Goal: Information Seeking & Learning: Learn about a topic

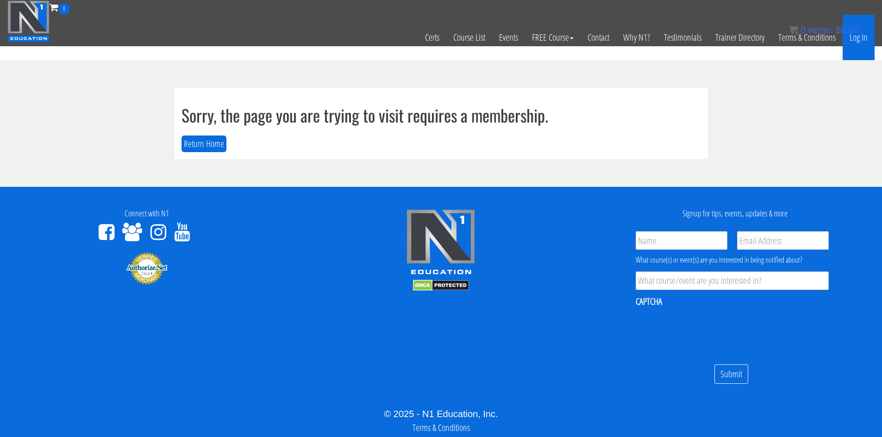
click at [860, 44] on link "Log In" at bounding box center [859, 37] width 32 height 45
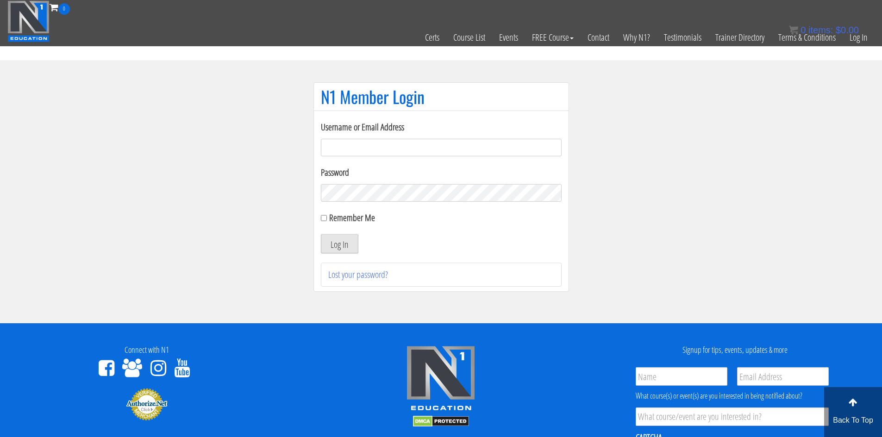
type input "[EMAIL_ADDRESS][DOMAIN_NAME]"
click at [348, 240] on button "Log In" at bounding box center [339, 243] width 37 height 19
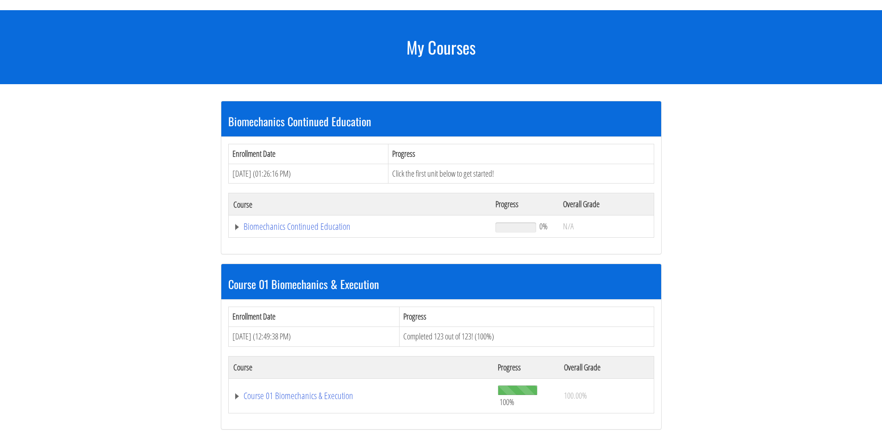
scroll to position [13, 0]
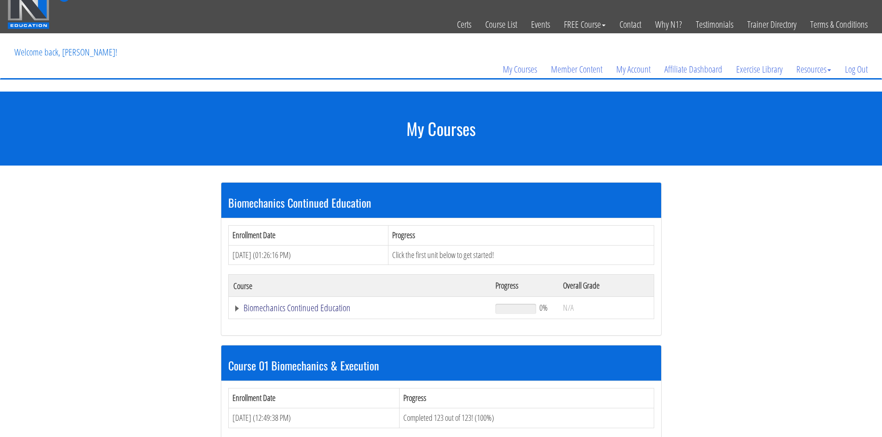
click at [307, 305] on link "Biomechanics Continued Education" at bounding box center [359, 308] width 253 height 9
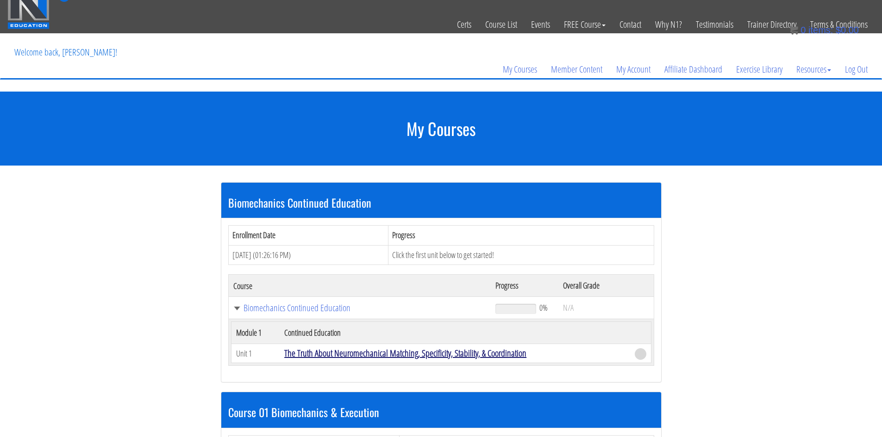
click at [386, 354] on link "The Truth About Neuromechanical Matching, Specificity, Stability, & Coordination" at bounding box center [405, 353] width 242 height 12
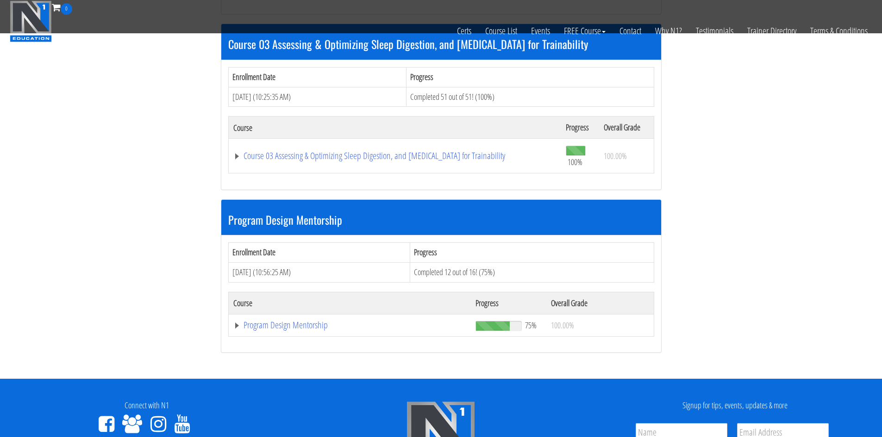
scroll to position [661, 0]
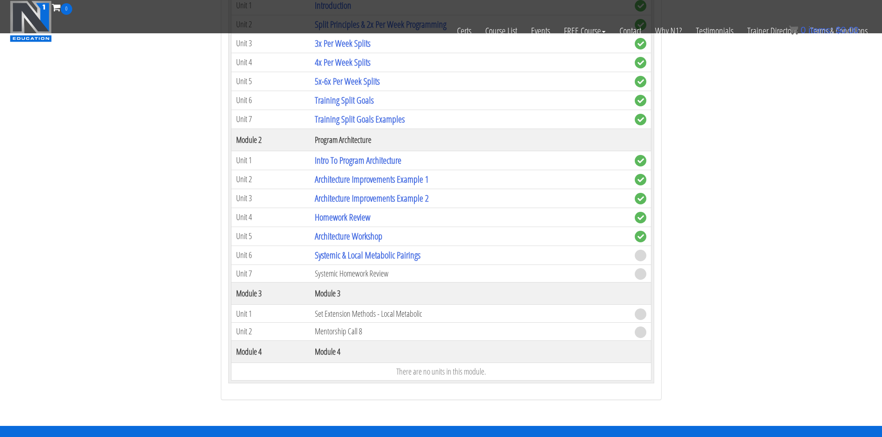
scroll to position [985, 0]
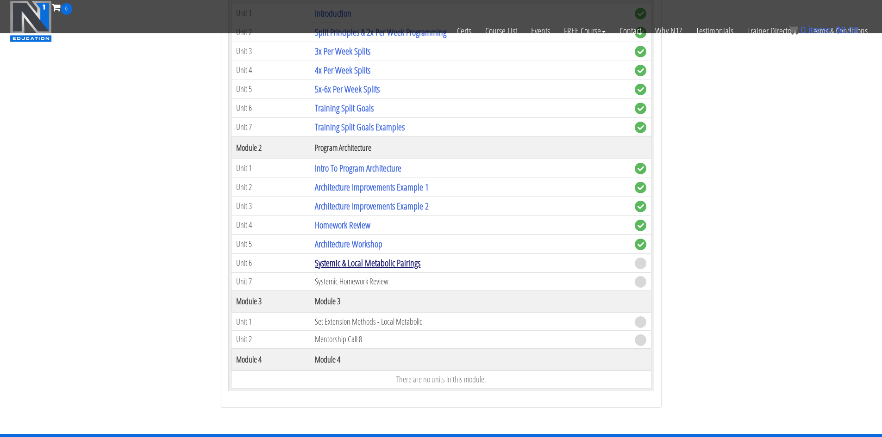
click at [369, 260] on link "Systemic & Local Metabolic Pairings" at bounding box center [368, 263] width 106 height 12
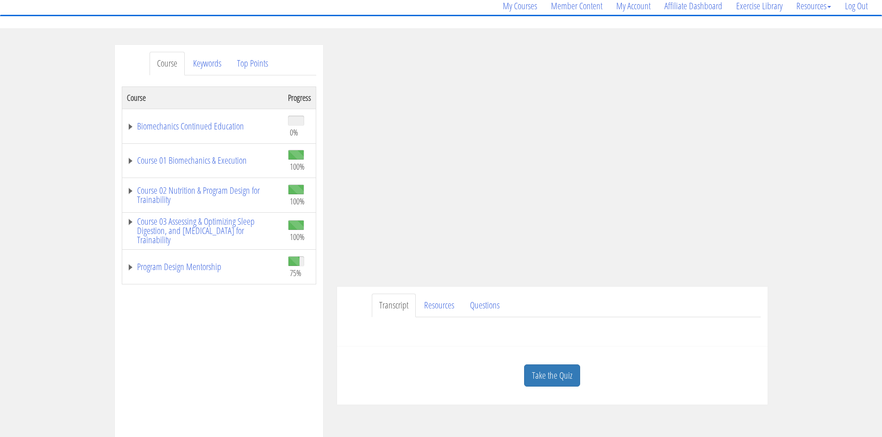
scroll to position [139, 0]
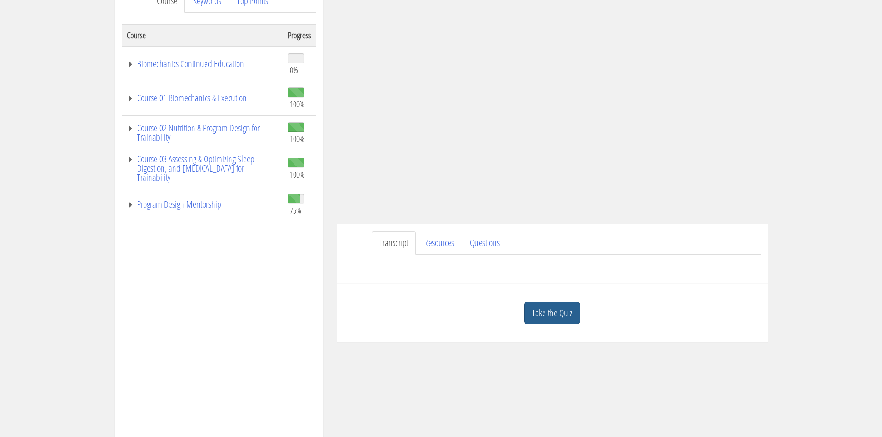
click at [552, 308] on link "Take the Quiz" at bounding box center [552, 313] width 56 height 23
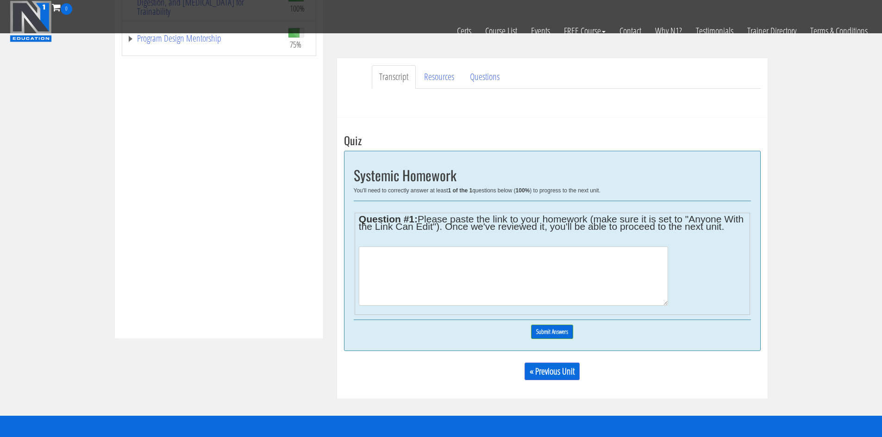
scroll to position [278, 0]
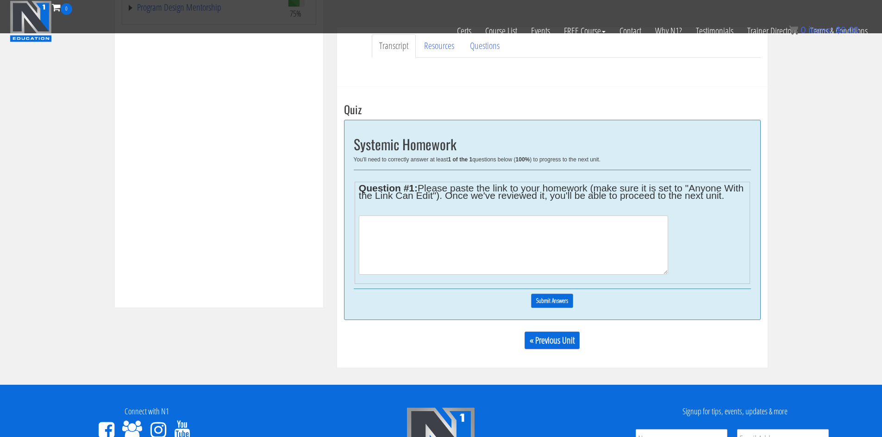
click at [463, 237] on textarea at bounding box center [513, 245] width 309 height 59
paste textarea "[URL][DOMAIN_NAME]"
type textarea "[URL][DOMAIN_NAME]"
click at [553, 308] on input "Submit Answers" at bounding box center [552, 301] width 42 height 14
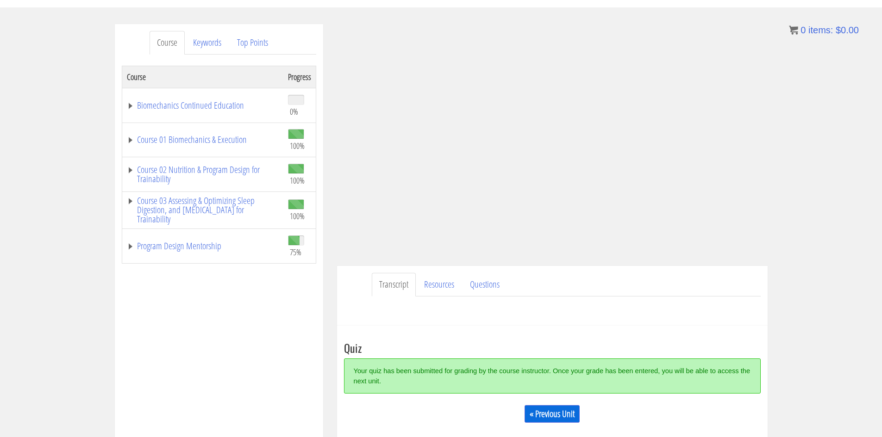
scroll to position [100, 0]
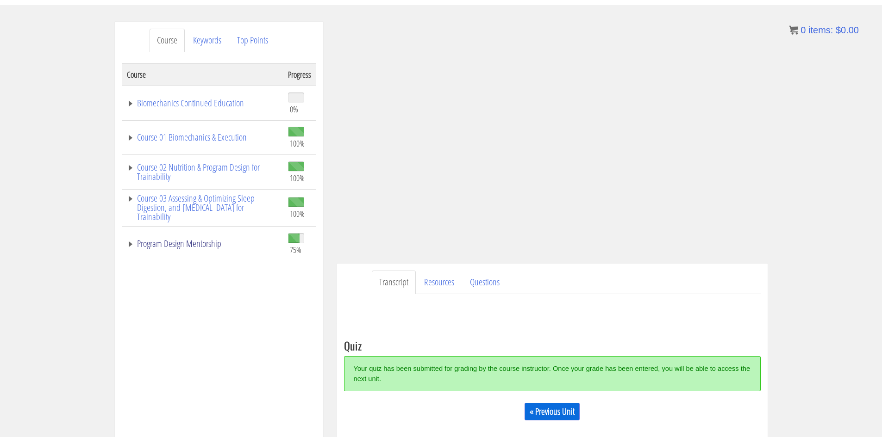
click at [199, 244] on link "Program Design Mentorship" at bounding box center [203, 243] width 152 height 9
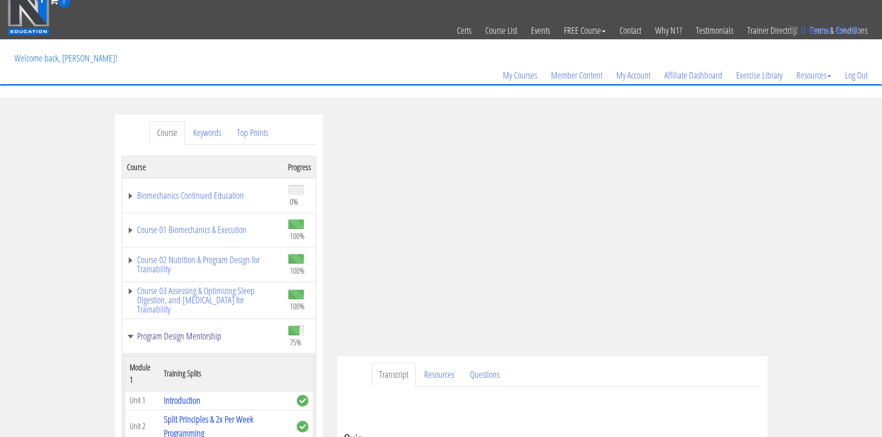
scroll to position [0, 0]
